Goal: Information Seeking & Learning: Learn about a topic

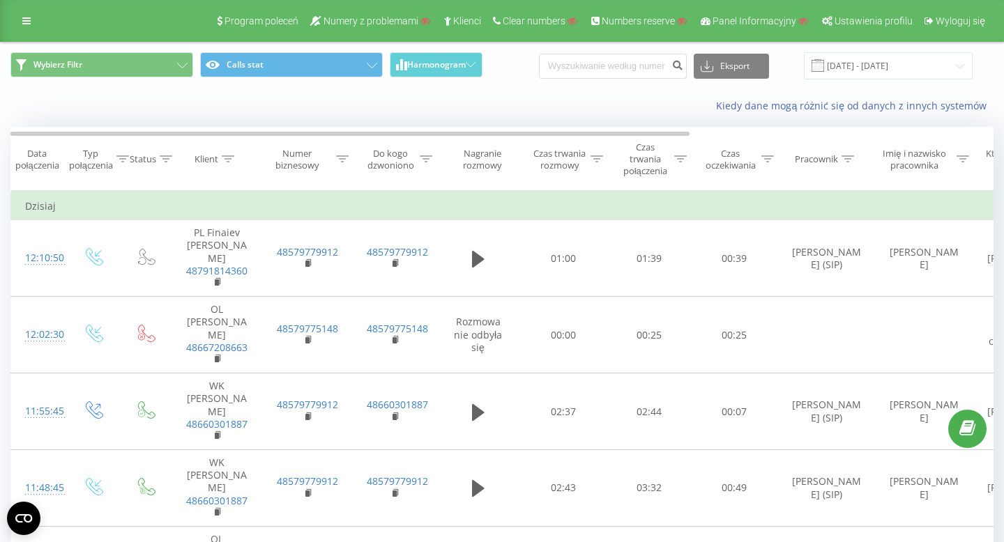
click at [213, 157] on div "Klient" at bounding box center [206, 159] width 24 height 12
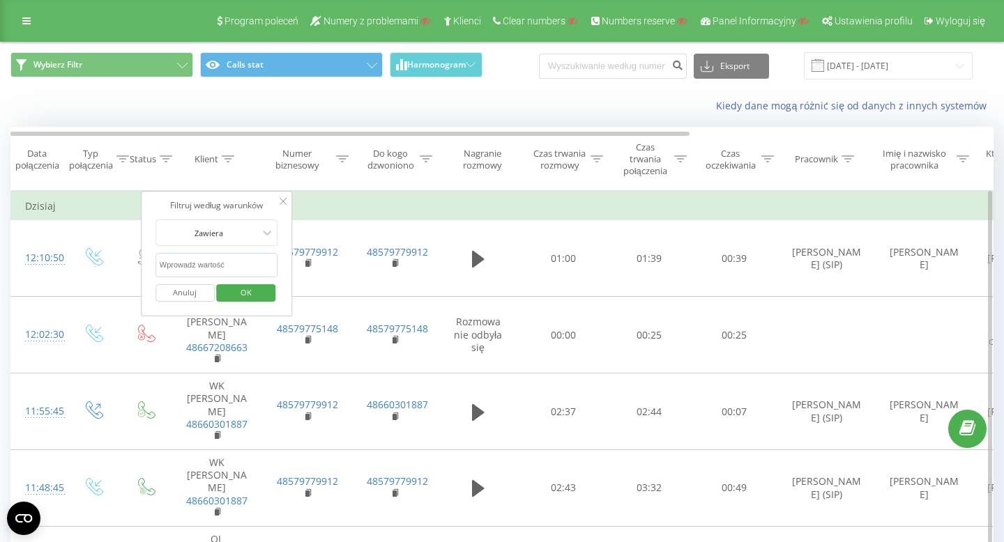
click at [178, 273] on input "text" at bounding box center [216, 265] width 123 height 24
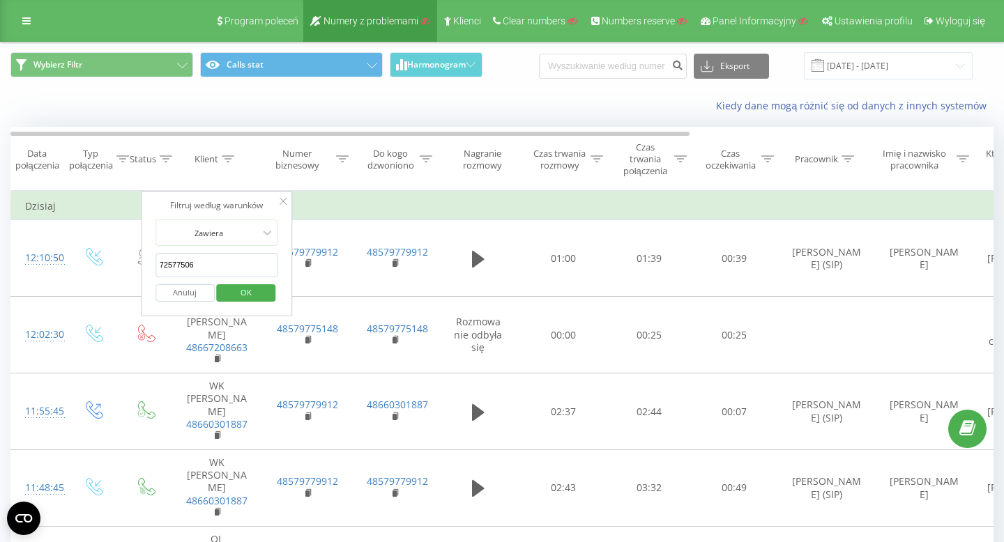
type input "725775061"
click button "OK" at bounding box center [246, 292] width 59 height 17
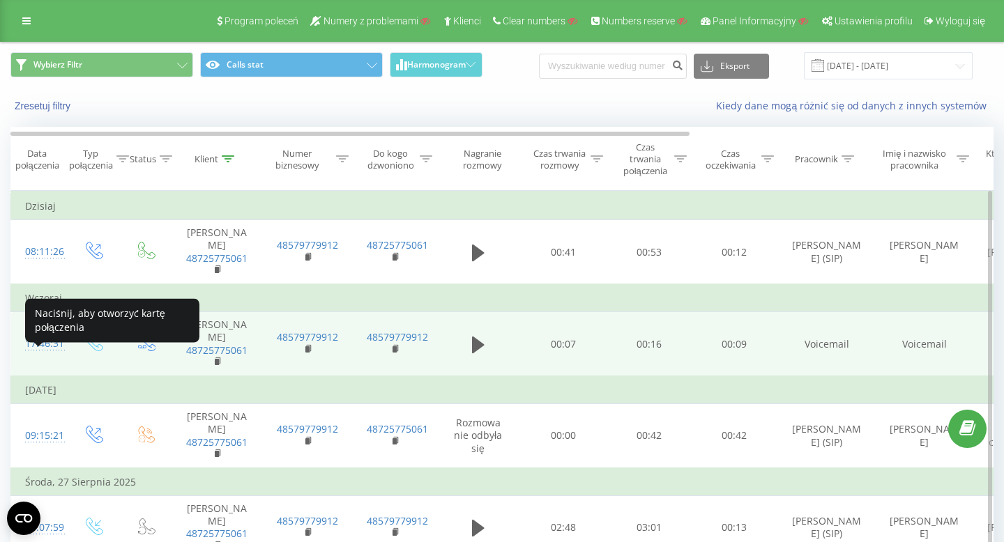
click at [53, 358] on div "17:46:31" at bounding box center [39, 343] width 28 height 27
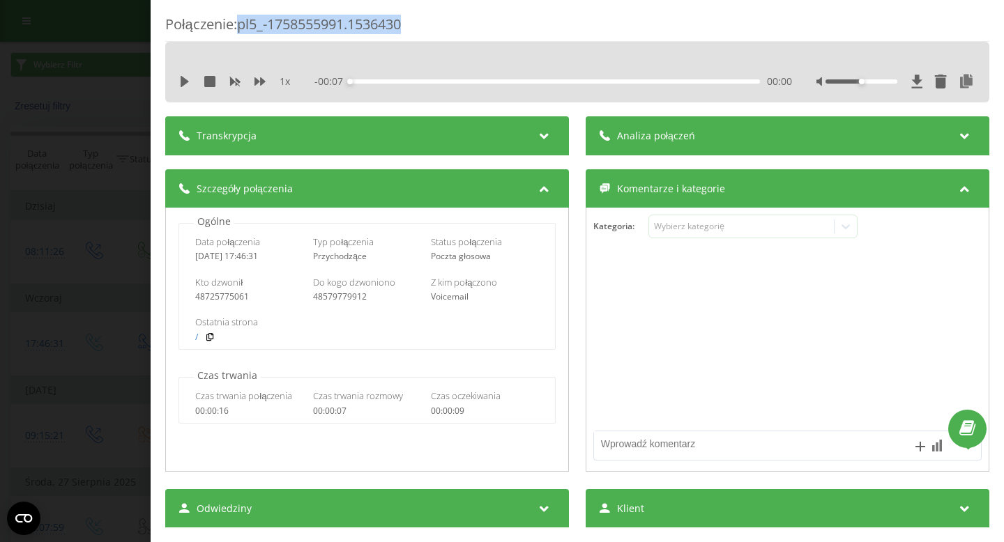
drag, startPoint x: 424, startPoint y: 25, endPoint x: 240, endPoint y: 21, distance: 183.3
click at [240, 21] on div "Połączenie : pl5_-1758555991.1536430" at bounding box center [577, 28] width 824 height 27
copy div "pl5_-1758555991.1536430"
click at [217, 293] on div "48725775061" at bounding box center [249, 297] width 108 height 10
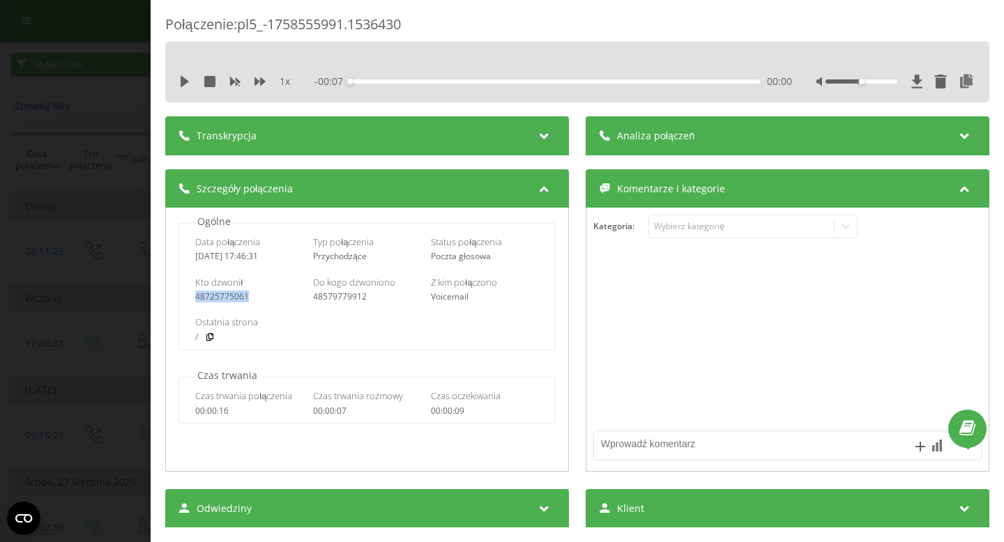
copy div "48725775061"
click at [113, 98] on div "Połączenie : pl5_-1758555991.1536430 1 x - 00:07 00:00 00:00 Transkrypcja Aby m…" at bounding box center [502, 271] width 1004 height 542
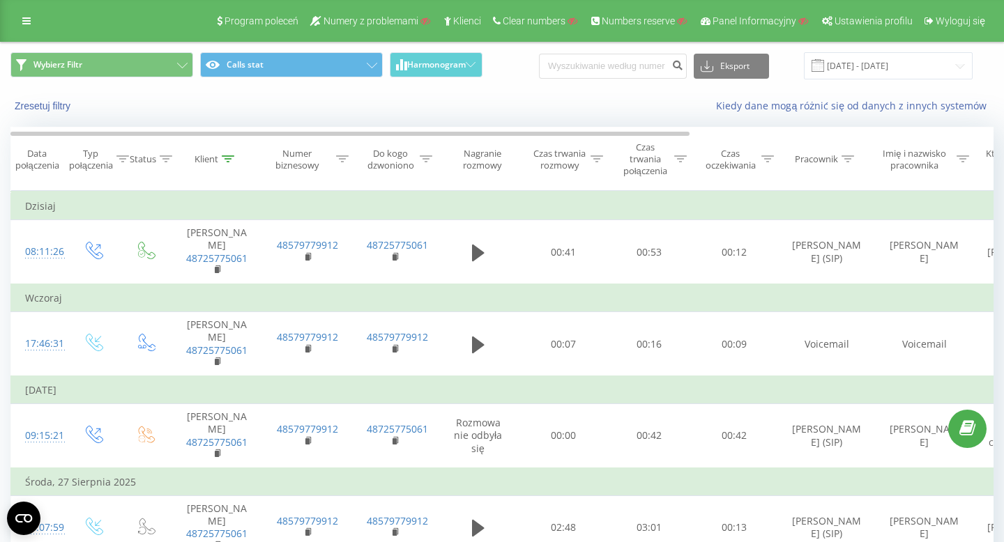
click at [10, 22] on div "Program poleceń Numery z problemami Klienci Clear numbers Numbers reserve Panel…" at bounding box center [502, 21] width 1004 height 42
click at [29, 24] on icon at bounding box center [26, 21] width 8 height 10
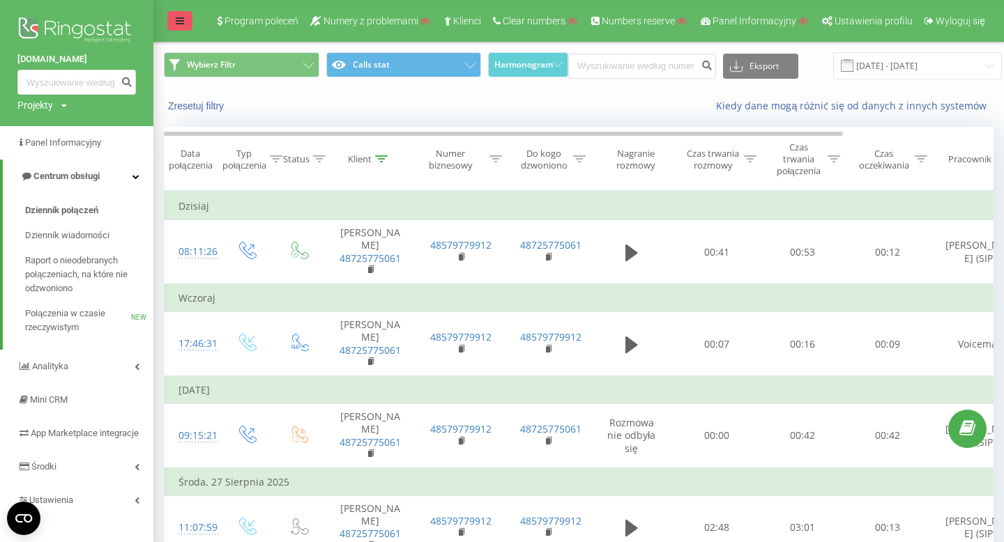
click at [177, 18] on icon at bounding box center [180, 21] width 8 height 10
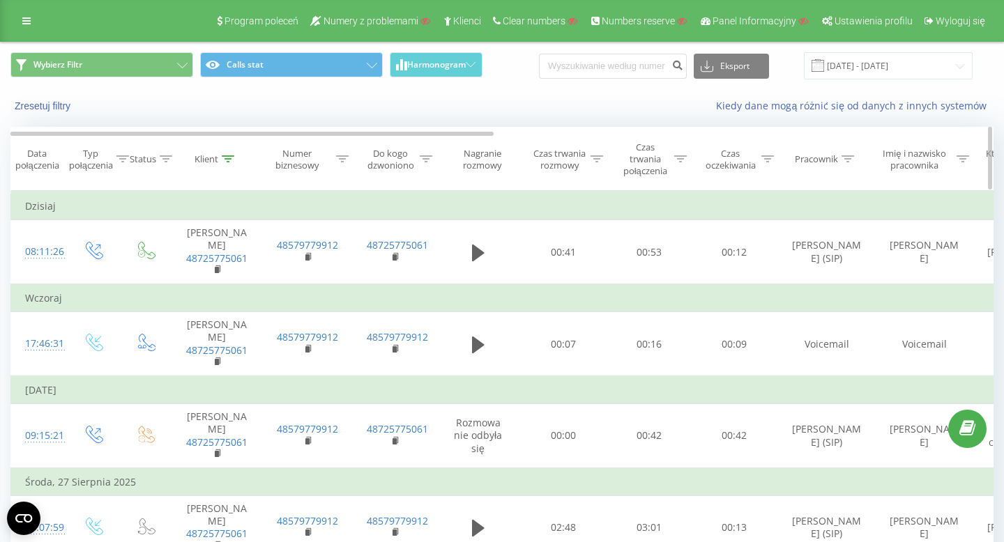
click at [206, 157] on div "Klient" at bounding box center [206, 159] width 24 height 12
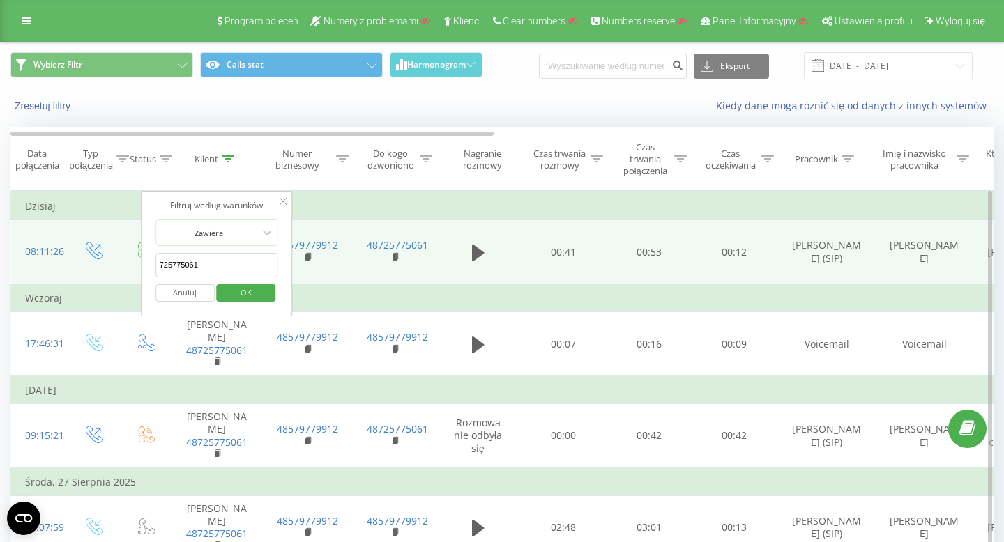
drag, startPoint x: 209, startPoint y: 268, endPoint x: 137, endPoint y: 266, distance: 72.5
click at [137, 266] on table "Filtruj według warunków Jest równe Wprowadź wartość Anuluj OK Filtruj według wa…" at bounding box center [721, 407] width 1423 height 433
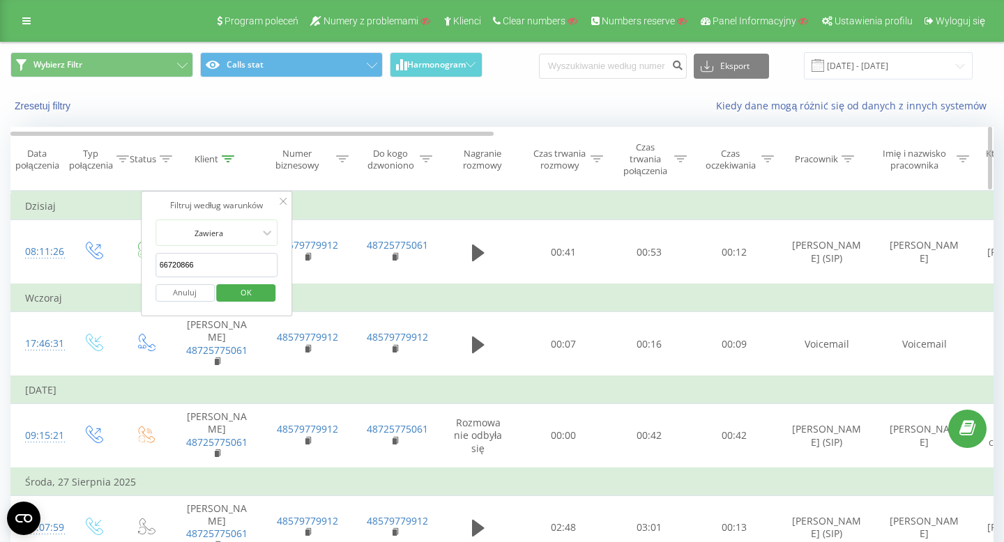
type input "667208663"
click button "OK" at bounding box center [246, 292] width 59 height 17
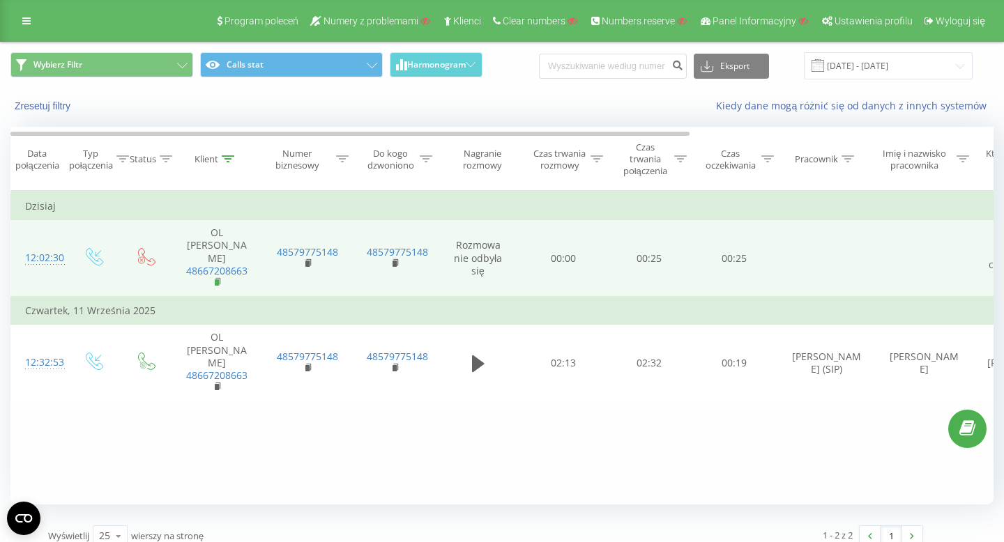
click at [217, 279] on rect at bounding box center [217, 282] width 4 height 6
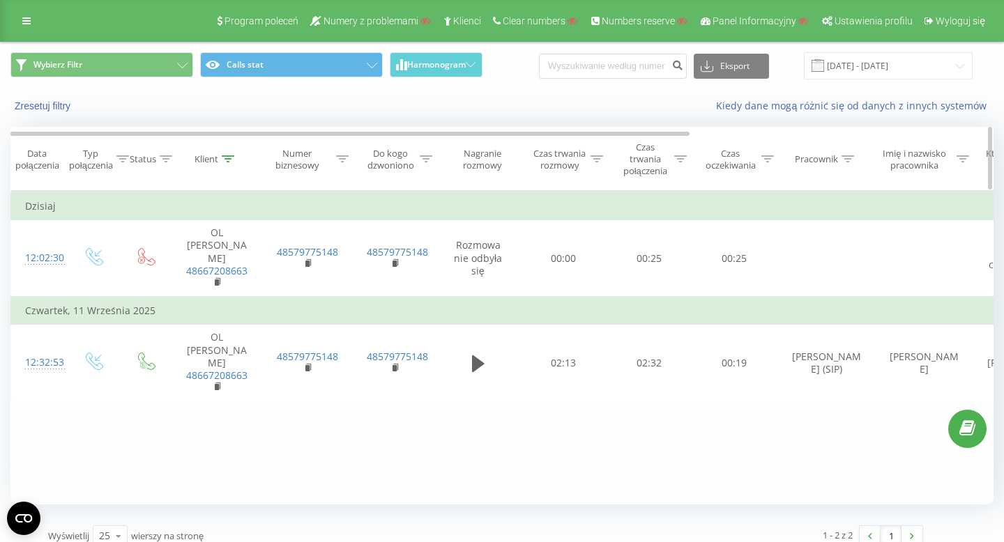
click at [227, 162] on icon at bounding box center [228, 158] width 13 height 7
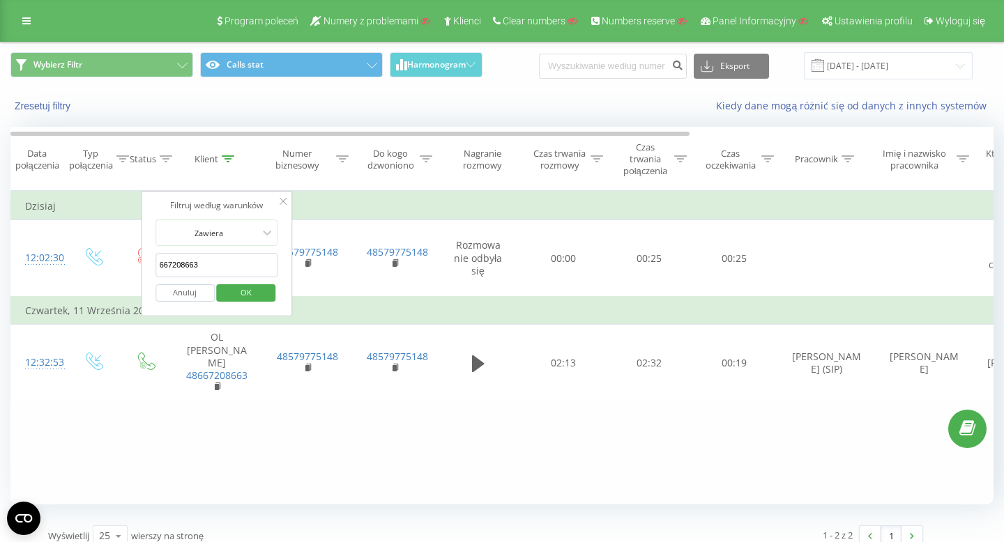
click at [187, 294] on button "Anuluj" at bounding box center [184, 292] width 59 height 17
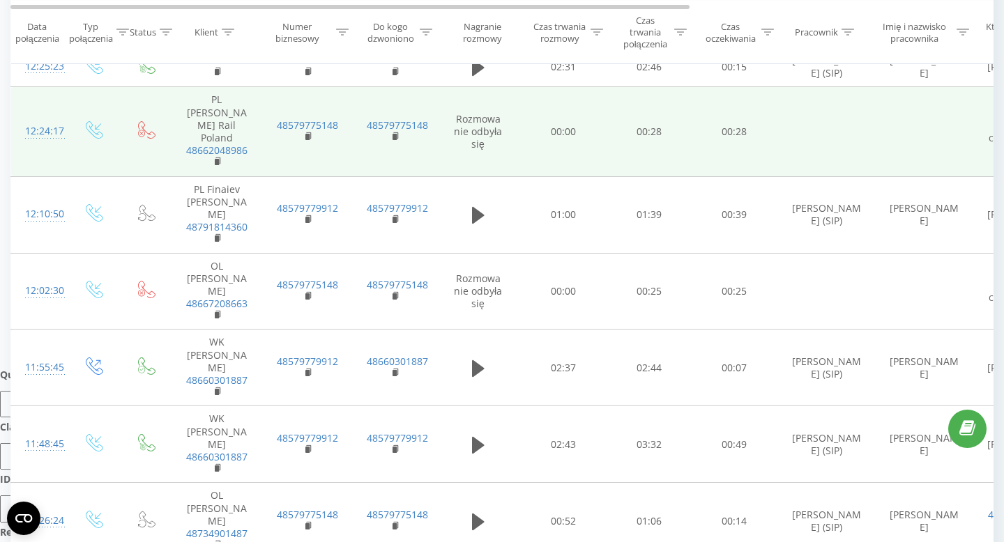
scroll to position [173, 0]
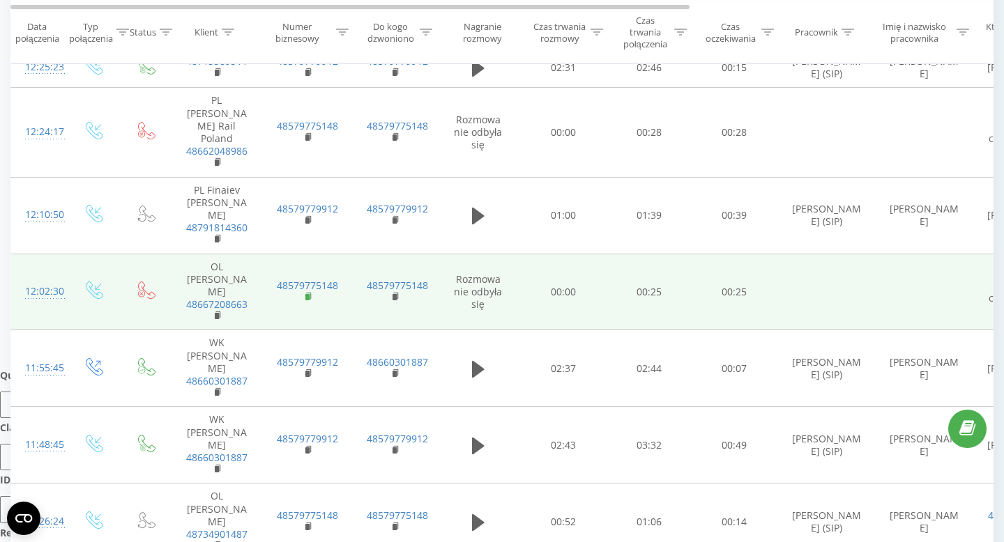
click at [306, 294] on rect at bounding box center [307, 297] width 4 height 6
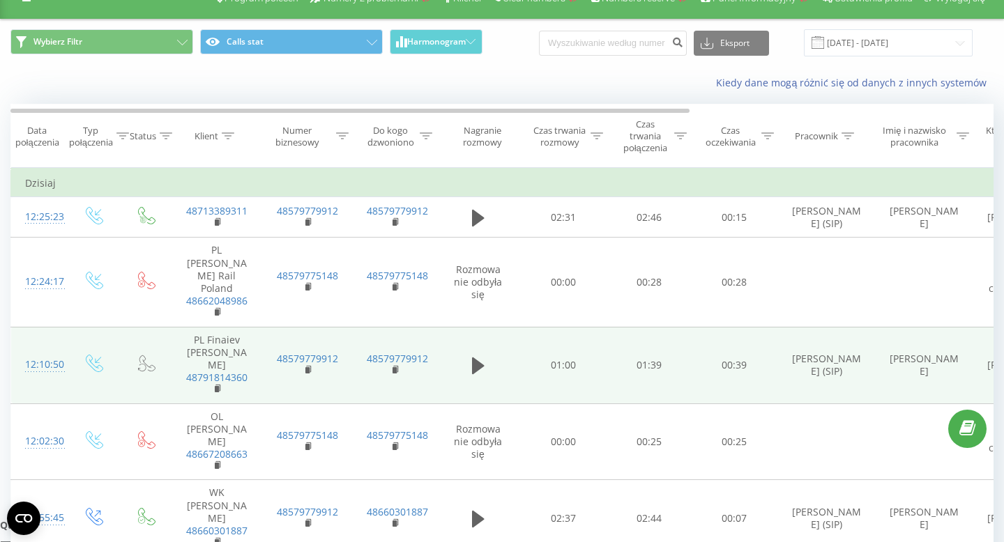
scroll to position [28, 0]
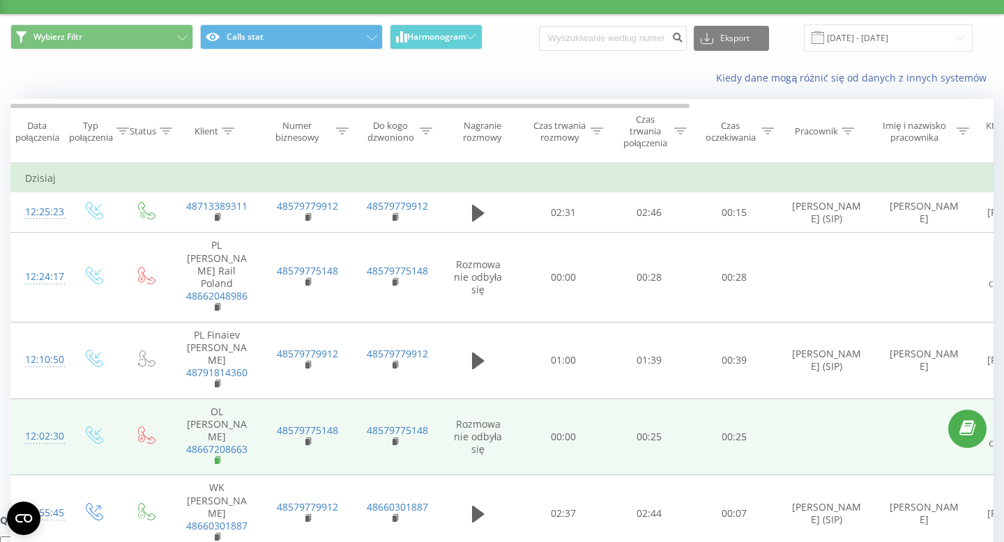
click at [216, 458] on rect at bounding box center [217, 461] width 4 height 6
click at [304, 413] on td "48579775148" at bounding box center [307, 437] width 91 height 77
click at [309, 439] on rect at bounding box center [307, 442] width 4 height 6
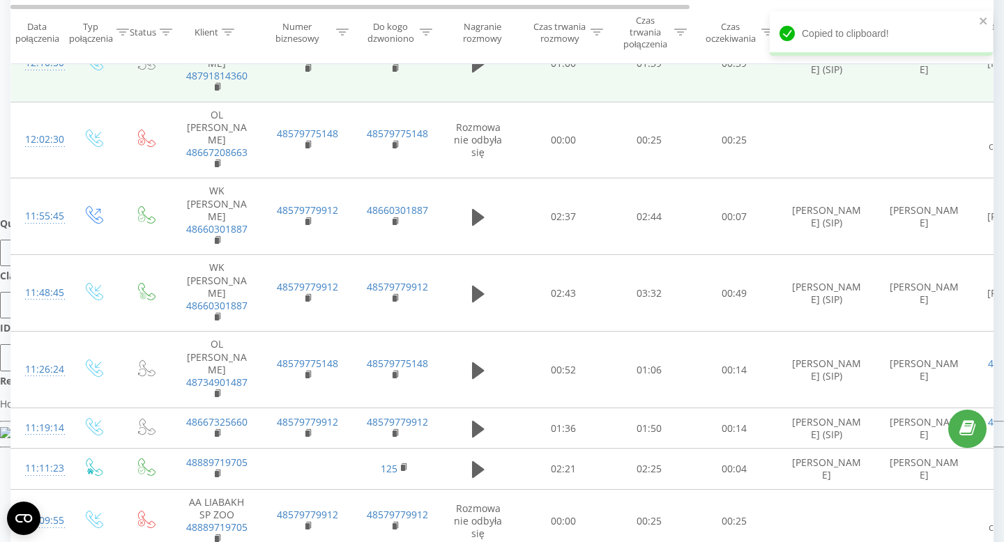
scroll to position [328, 0]
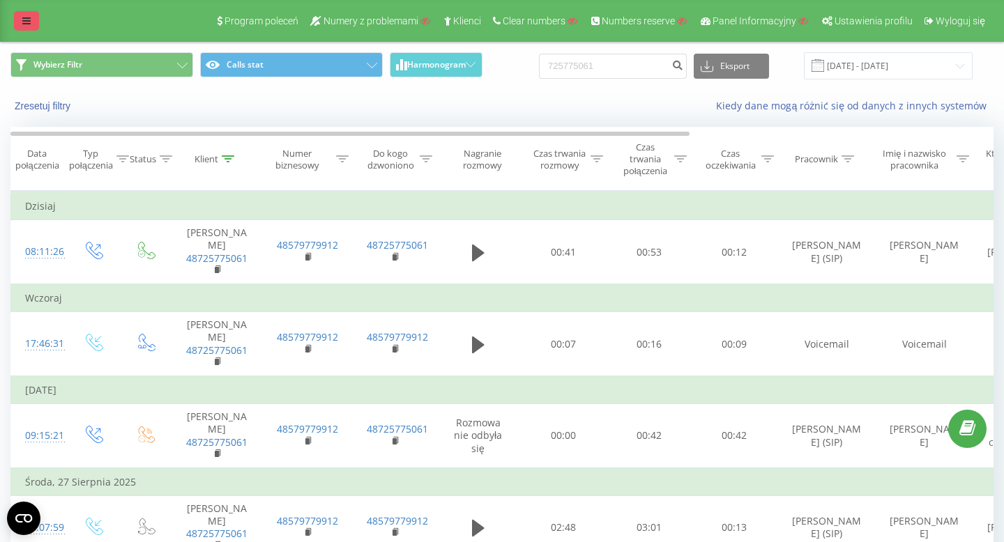
click at [23, 24] on icon at bounding box center [26, 21] width 8 height 10
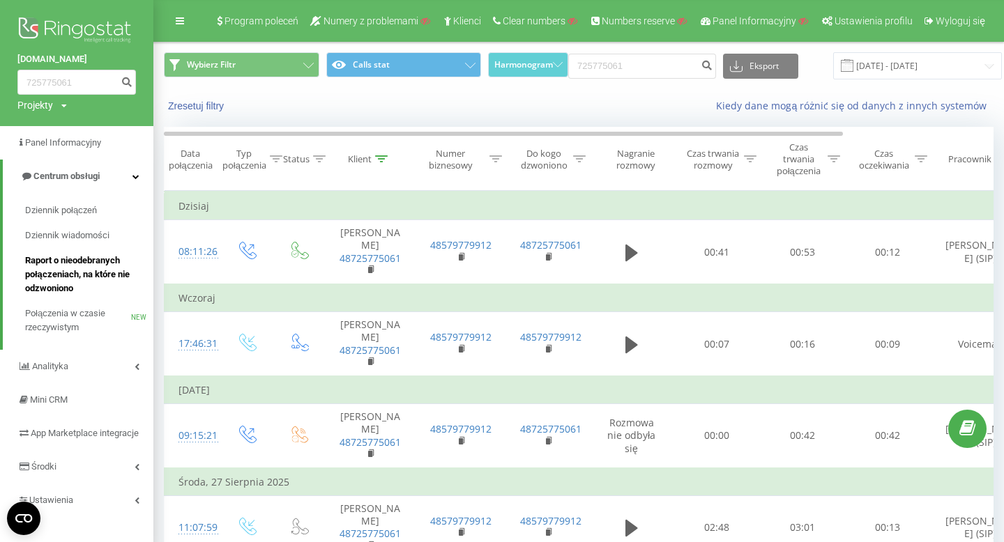
click at [78, 284] on span "Raport o nieodebranych połączeniach, na które nie odzwoniono" at bounding box center [85, 275] width 121 height 42
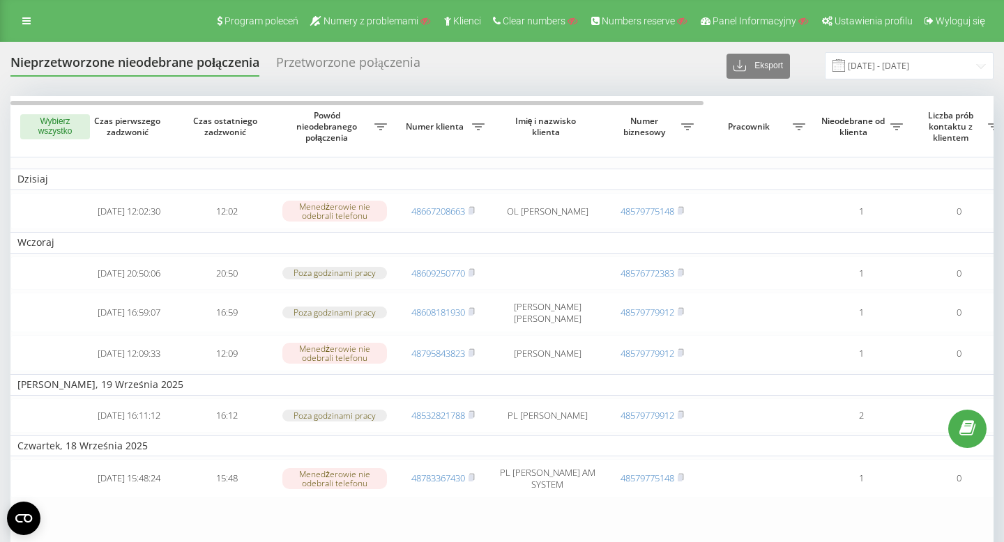
click at [317, 68] on div "Przetworzone połączenia" at bounding box center [348, 66] width 144 height 22
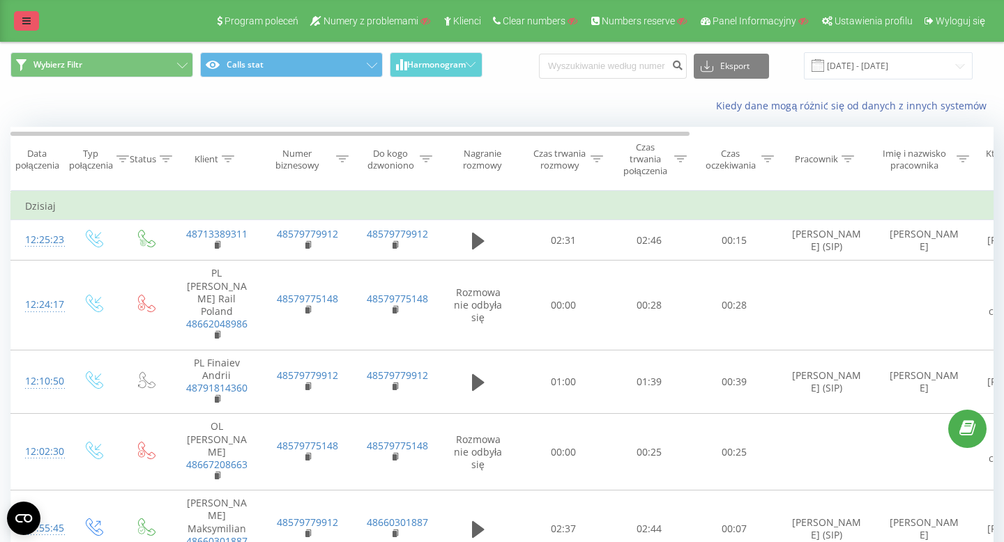
click at [26, 22] on icon at bounding box center [26, 21] width 8 height 10
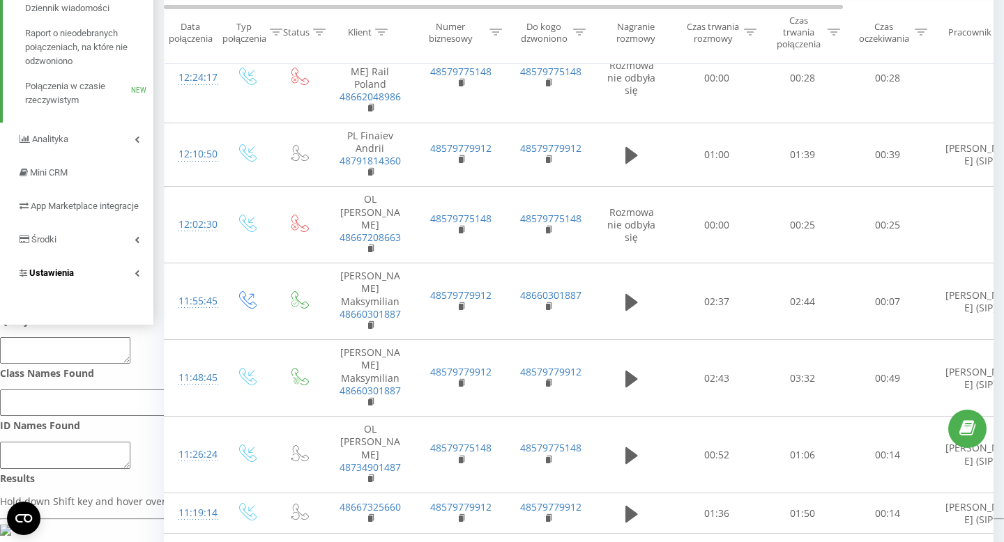
click at [56, 278] on span "Ustawienia" at bounding box center [51, 273] width 45 height 10
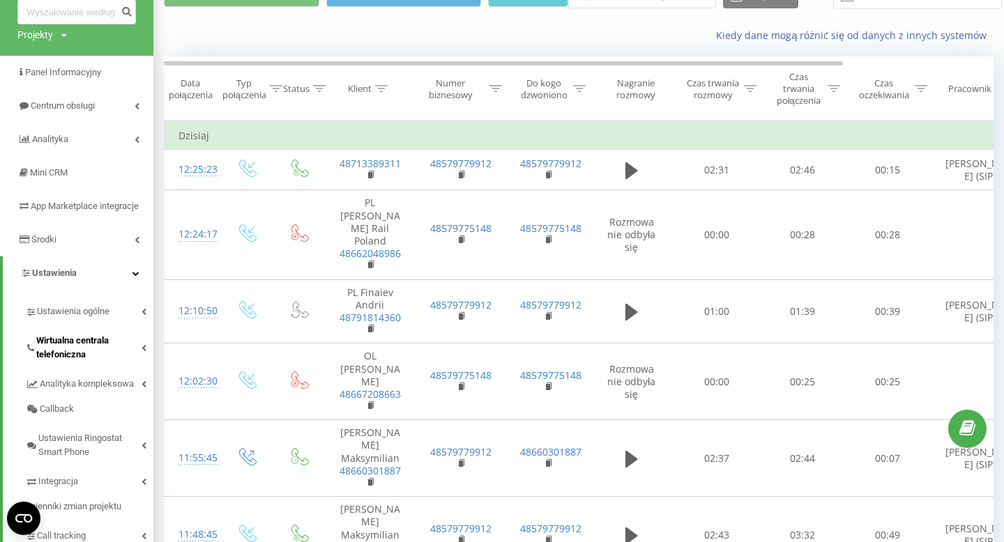
click at [71, 362] on span "Wirtualna centrala telefoniczna" at bounding box center [88, 348] width 105 height 28
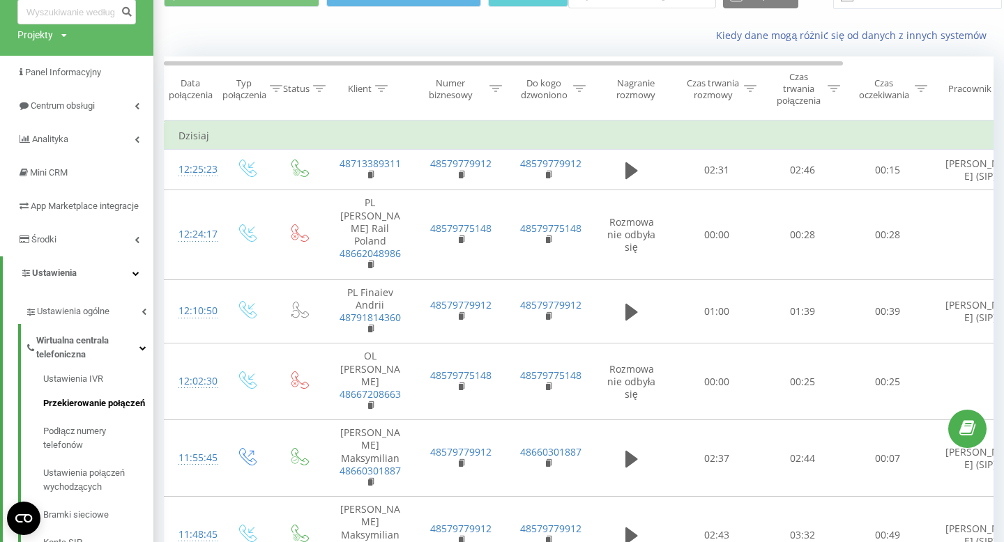
click at [93, 410] on span "Przekierowanie połączeń" at bounding box center [94, 404] width 102 height 14
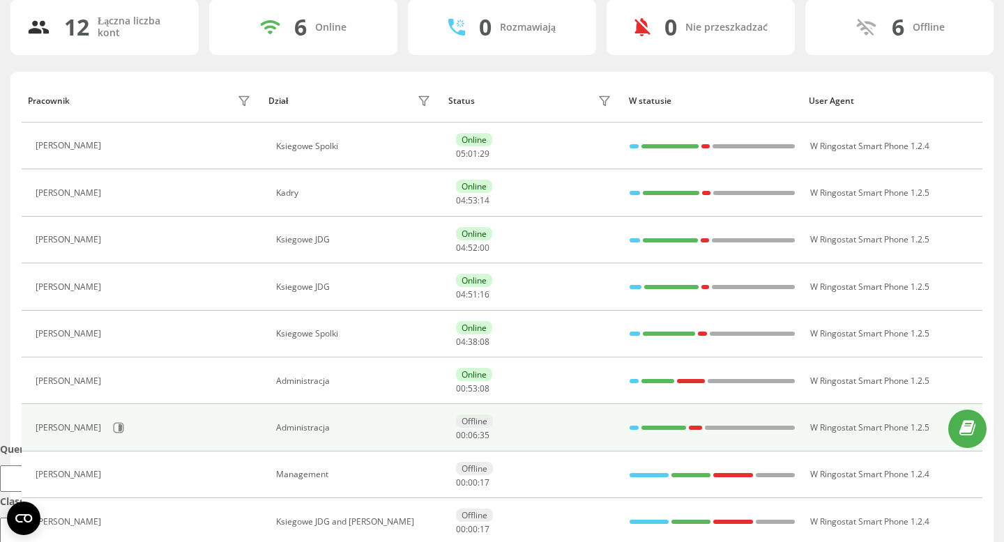
scroll to position [96, 0]
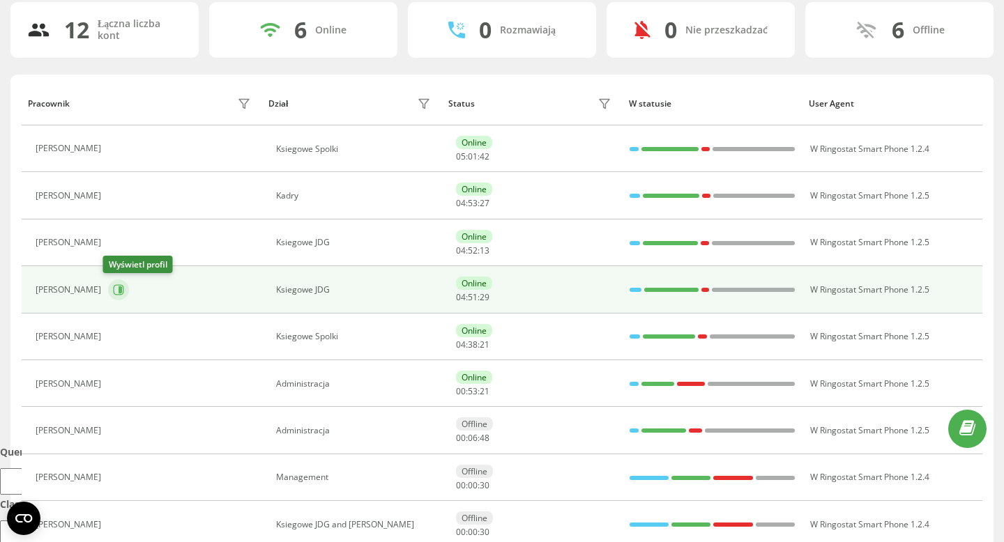
click at [118, 288] on button at bounding box center [118, 289] width 21 height 21
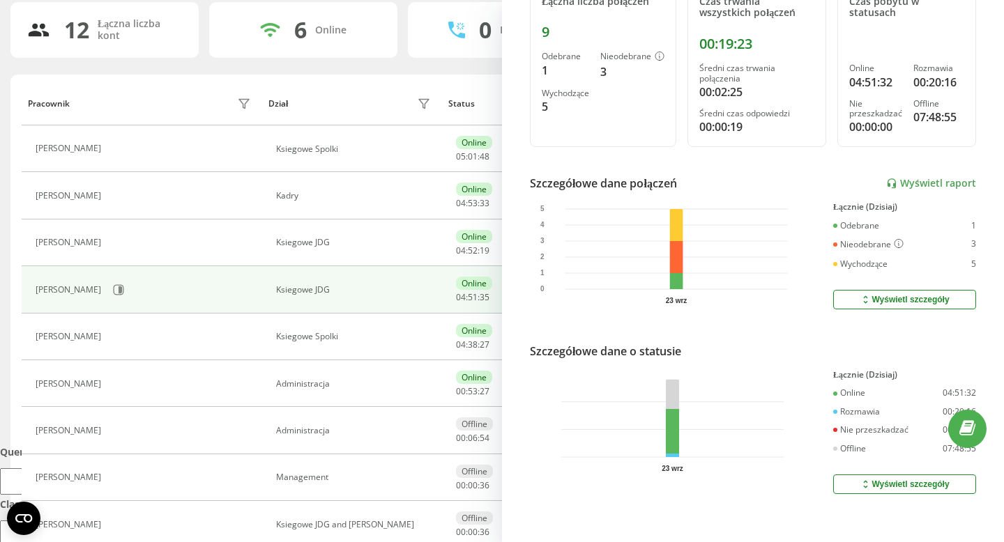
scroll to position [231, 0]
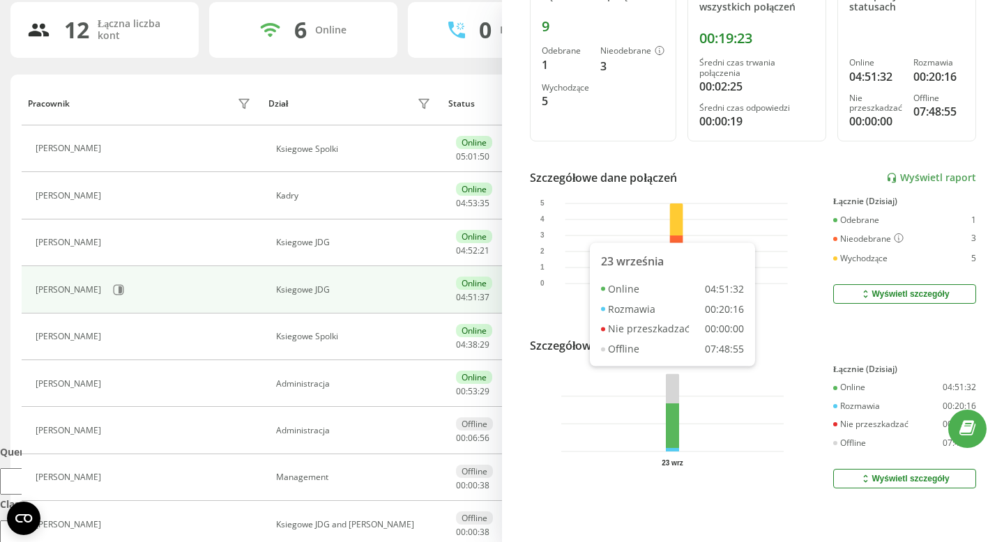
click at [673, 447] on rect at bounding box center [672, 413] width 13 height 78
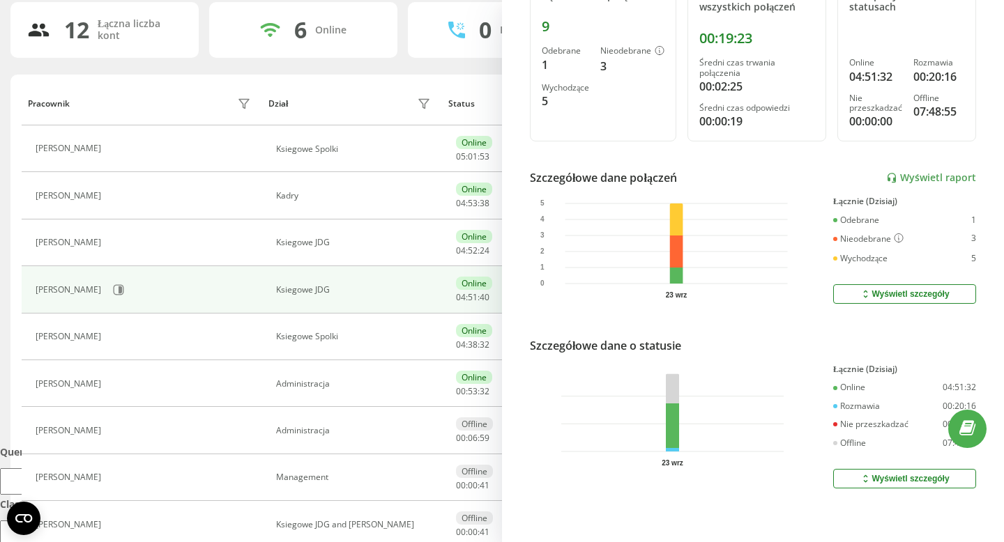
click at [857, 473] on button "Wyświetl szczegóły" at bounding box center [904, 479] width 143 height 20
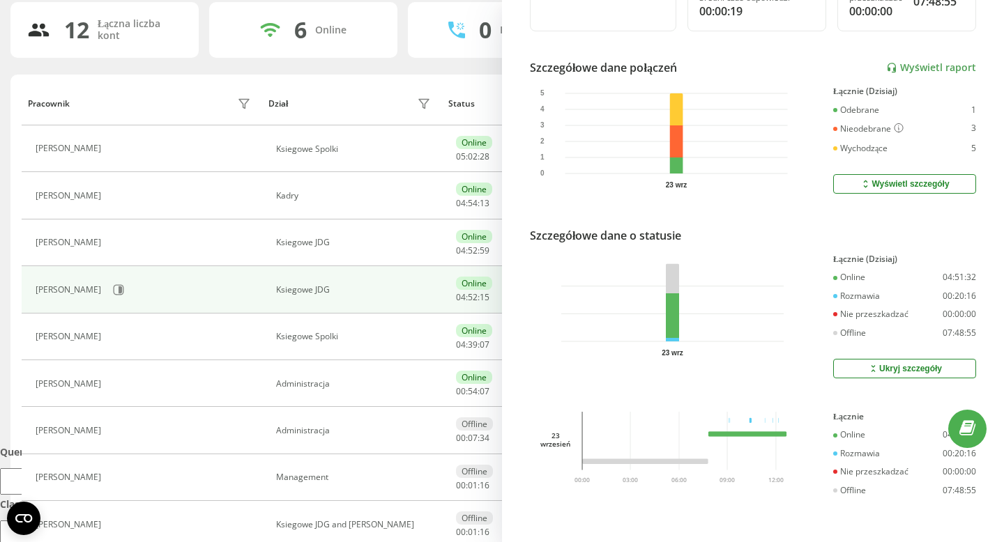
scroll to position [0, 0]
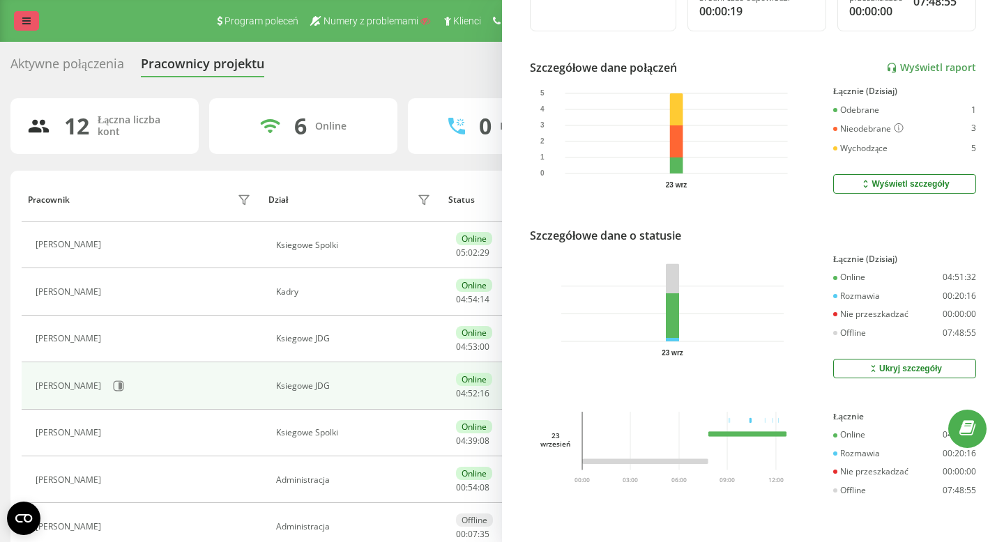
click at [21, 15] on link at bounding box center [26, 21] width 25 height 20
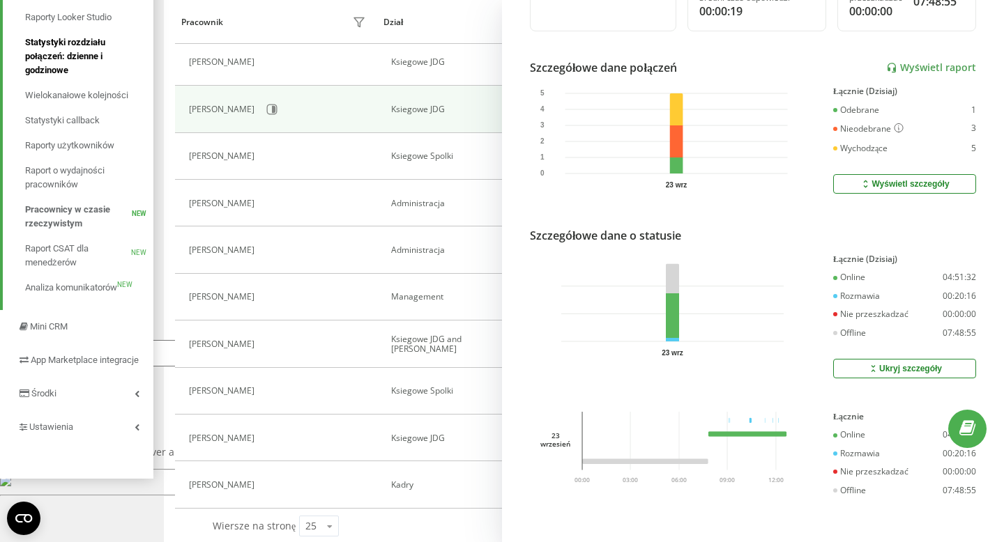
scroll to position [295, 0]
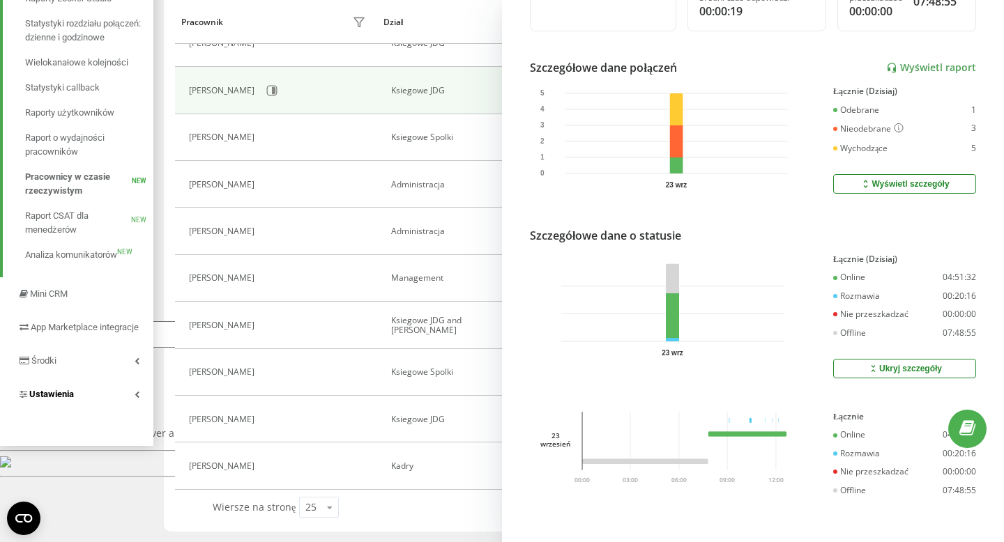
click at [52, 399] on span "Ustawienia" at bounding box center [51, 394] width 45 height 10
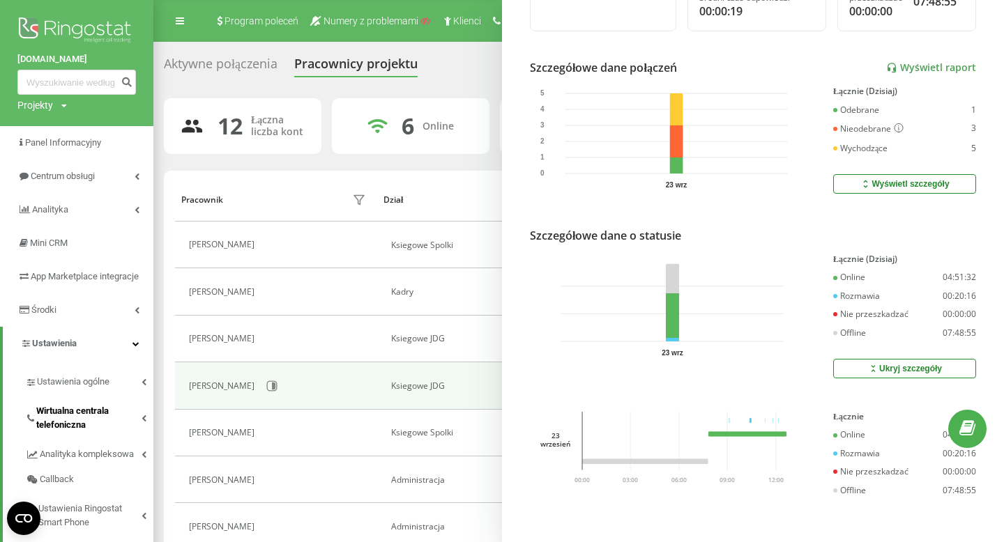
click at [93, 428] on span "Wirtualna centrala telefoniczna" at bounding box center [88, 418] width 105 height 28
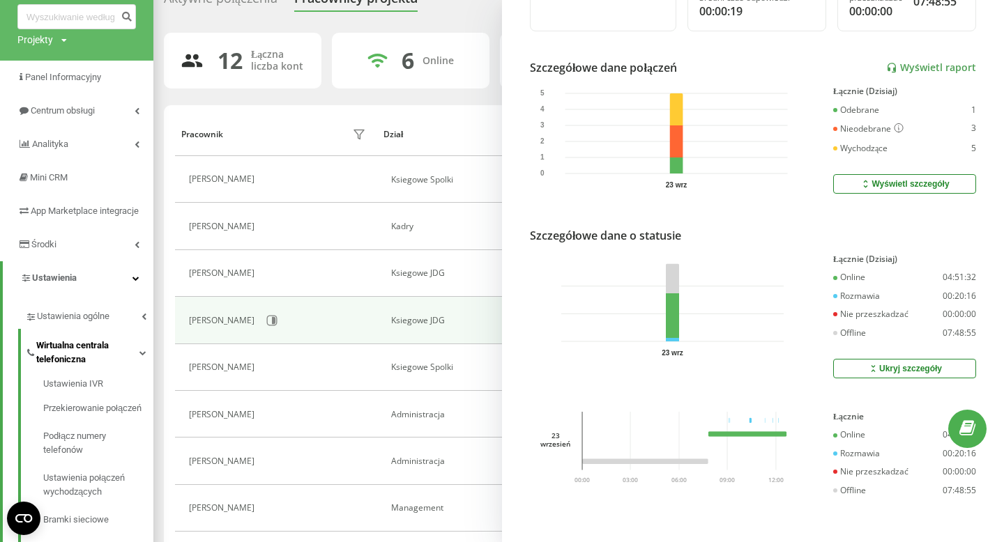
scroll to position [83, 0]
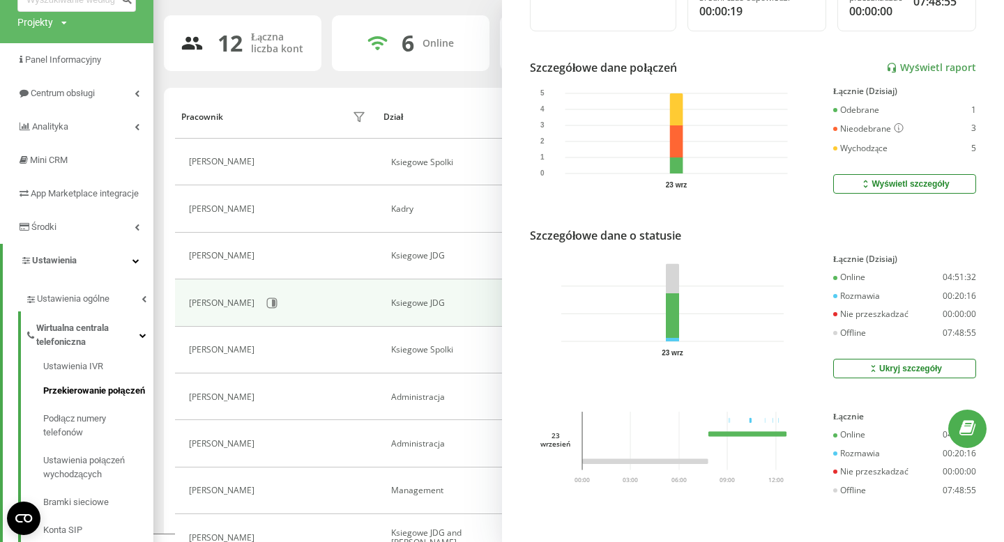
click at [95, 398] on span "Przekierowanie połączeń" at bounding box center [94, 391] width 102 height 14
